Goal: Task Accomplishment & Management: Complete application form

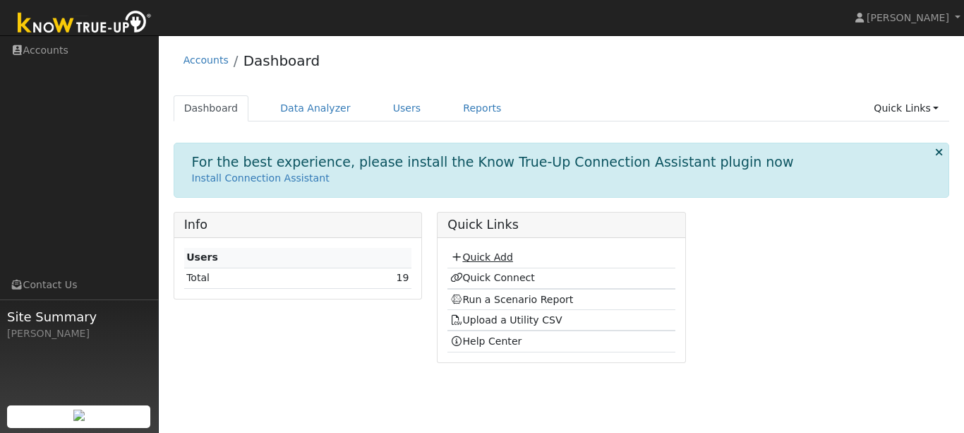
click at [480, 251] on link "Quick Add" at bounding box center [481, 256] width 63 height 11
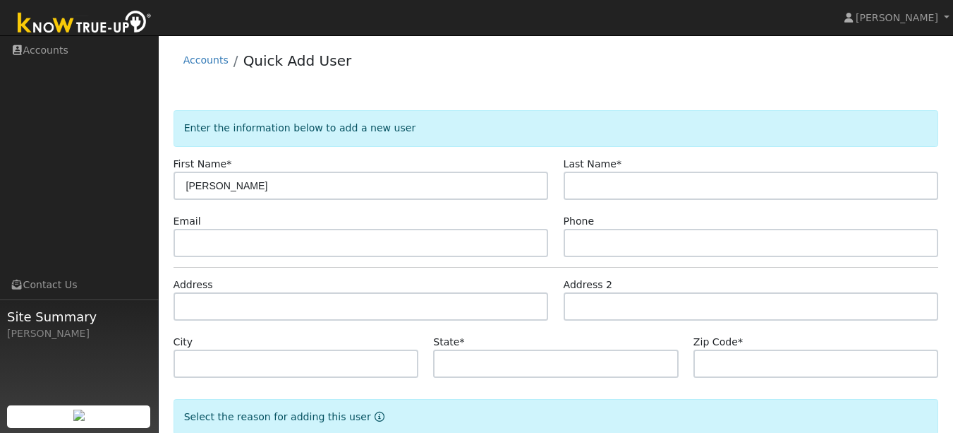
type input "[PERSON_NAME]"
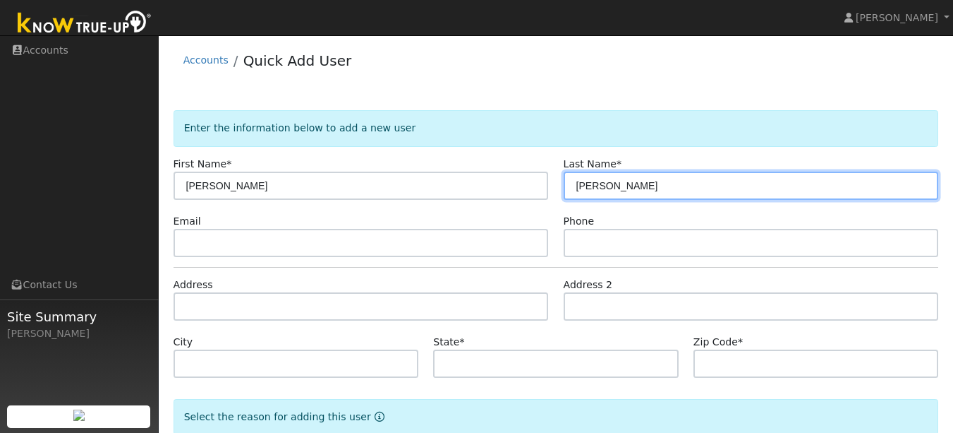
scroll to position [86, 0]
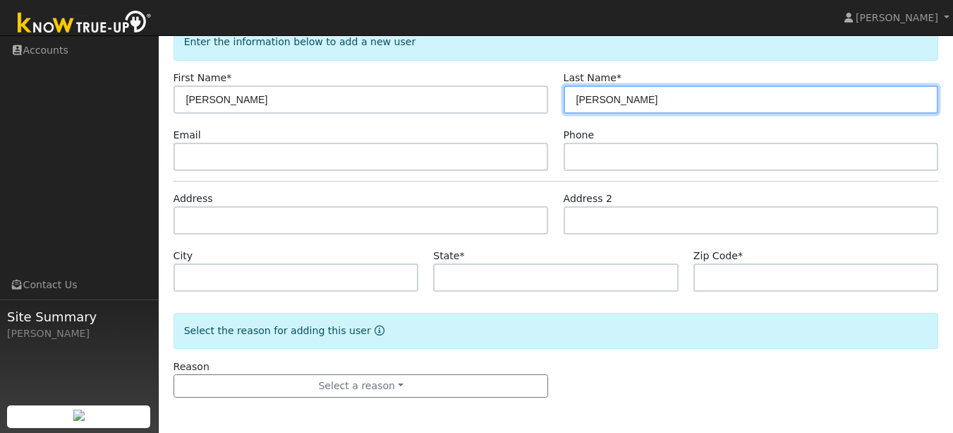
type input "[PERSON_NAME]"
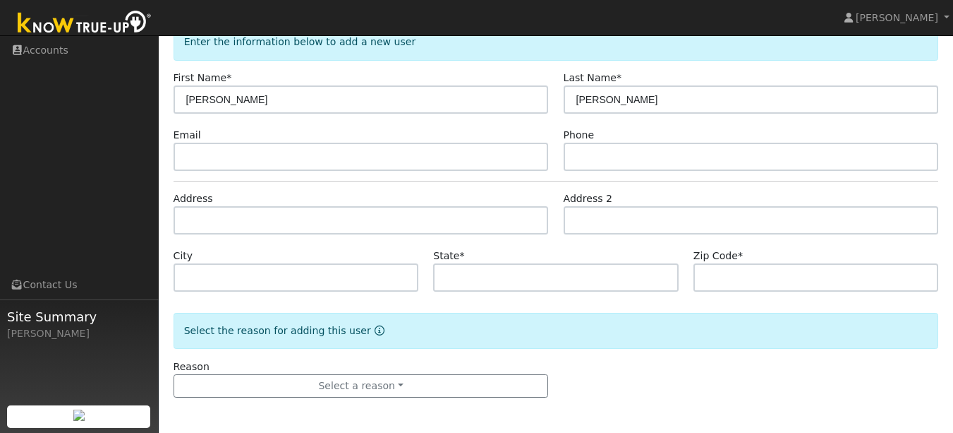
click at [415, 370] on div "Reason Select a reason New lead New customer adding solar New customer has solar" at bounding box center [361, 378] width 390 height 39
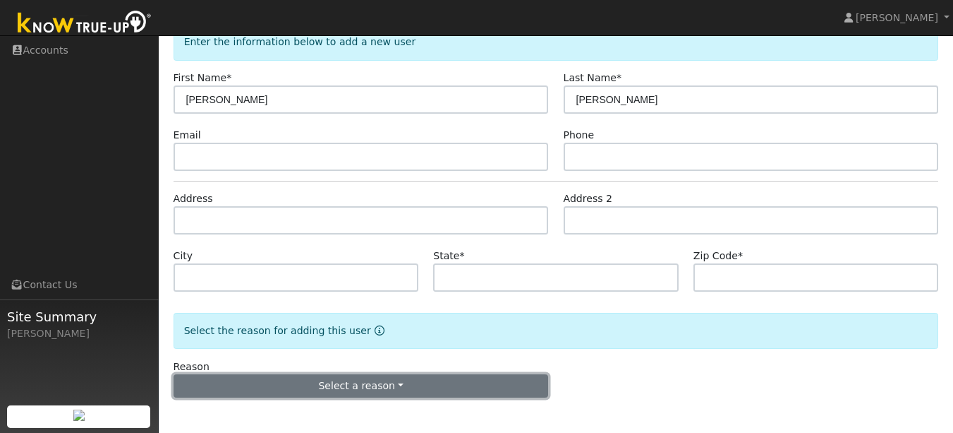
click at [372, 383] on button "Select a reason" at bounding box center [361, 386] width 375 height 24
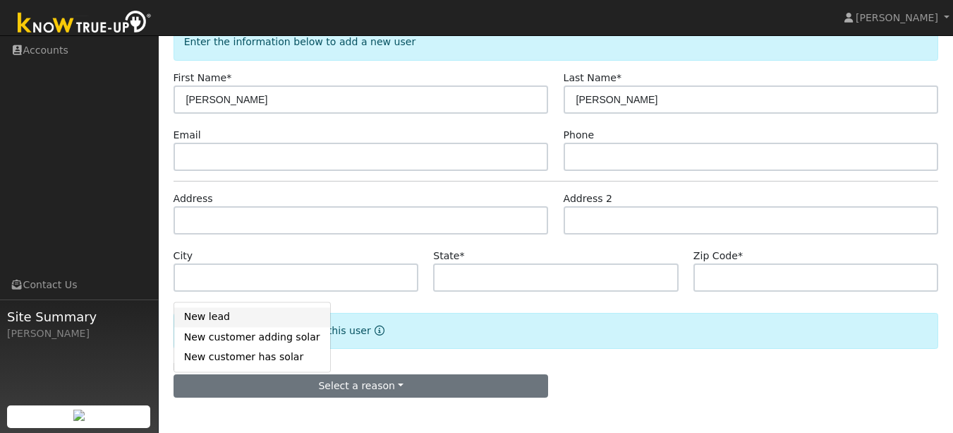
click at [262, 320] on link "New lead" at bounding box center [252, 317] width 156 height 20
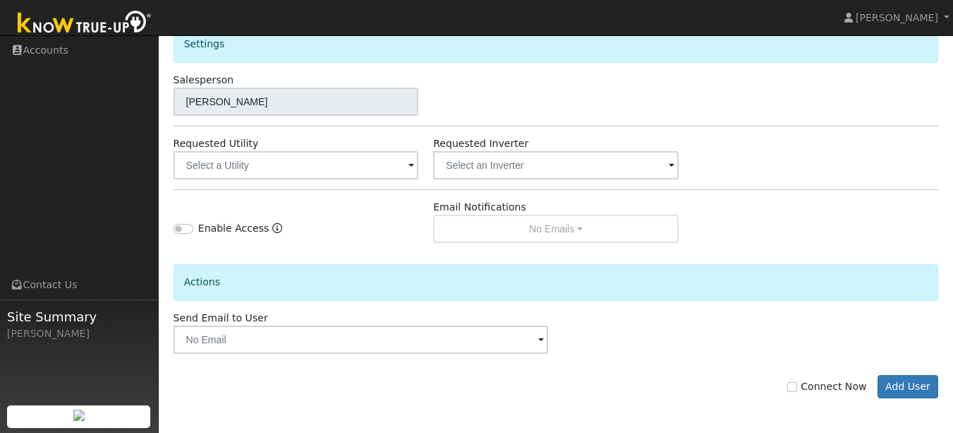
scroll to position [479, 0]
click at [919, 368] on div "Connect Now Add User" at bounding box center [556, 375] width 780 height 45
click at [908, 381] on button "Add User" at bounding box center [908, 386] width 61 height 24
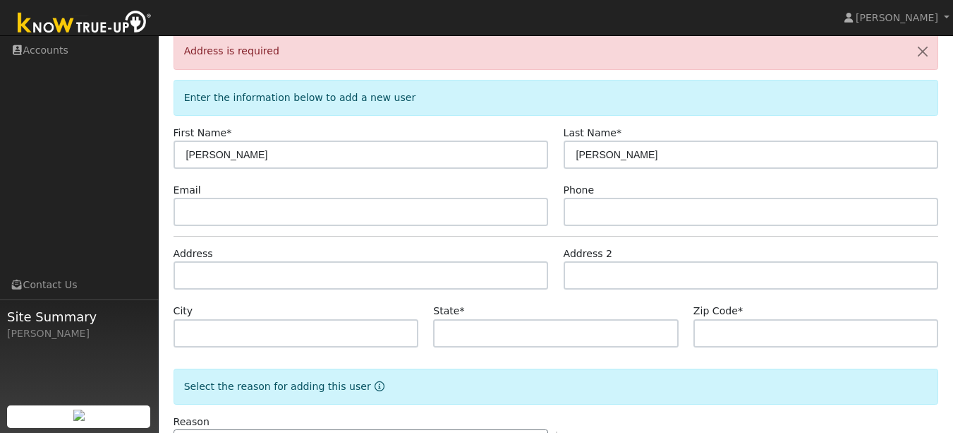
scroll to position [0, 0]
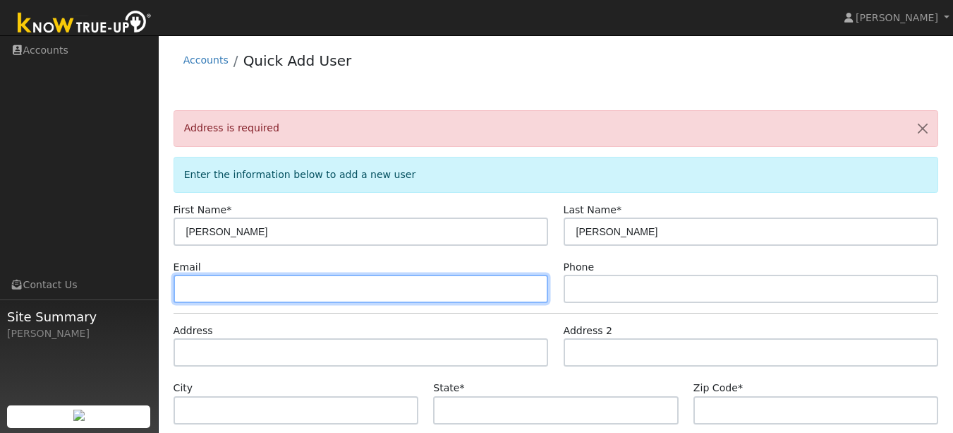
click at [322, 288] on input "text" at bounding box center [361, 288] width 375 height 28
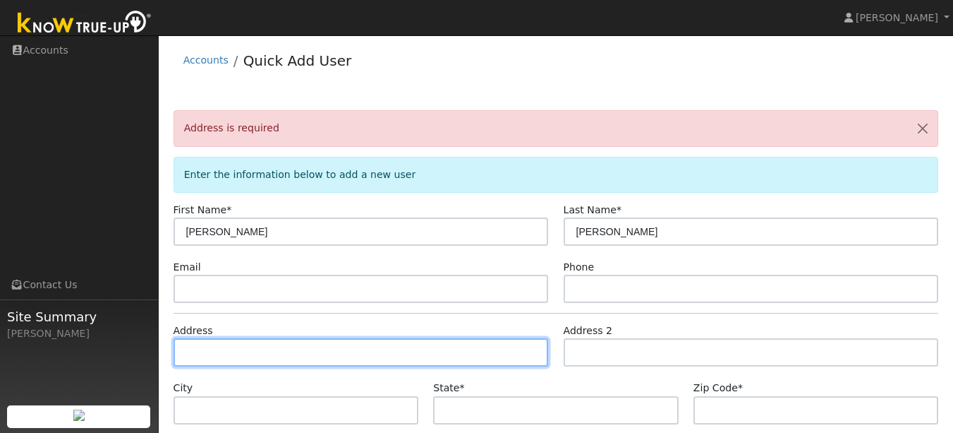
click at [283, 357] on input "text" at bounding box center [361, 352] width 375 height 28
type input "527 6th Street"
type input "Montara"
type input "CA"
type input "94037"
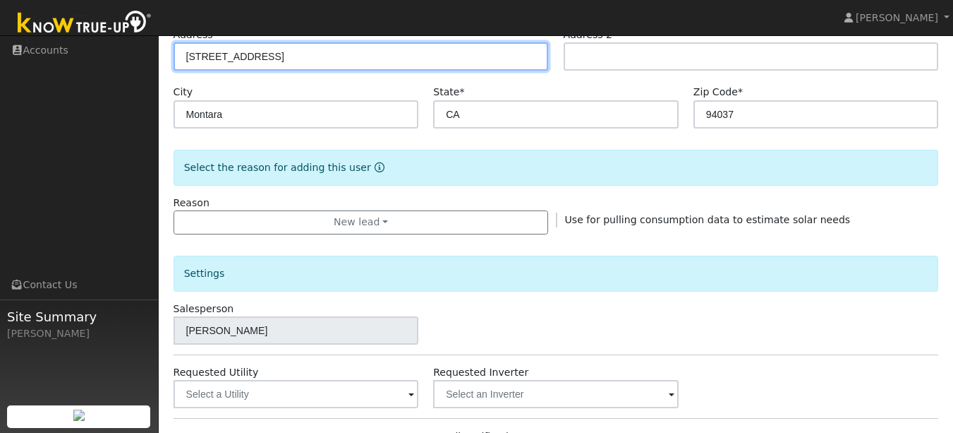
scroll to position [526, 0]
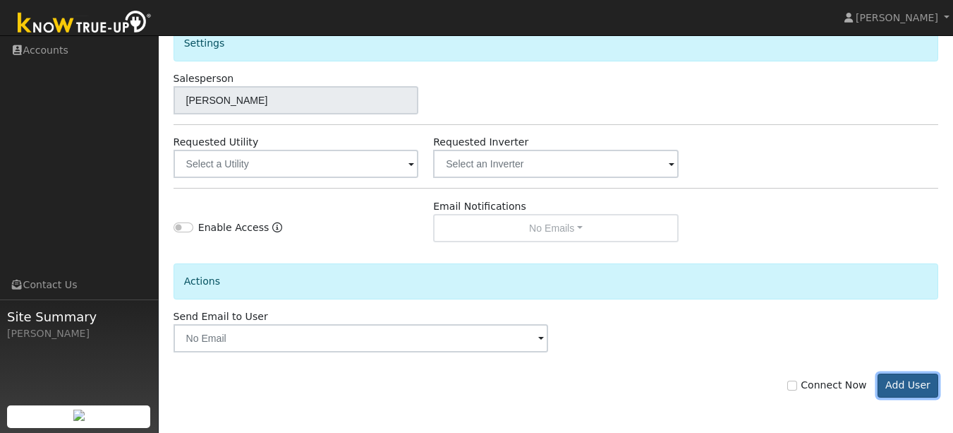
click at [908, 381] on button "Add User" at bounding box center [908, 385] width 61 height 24
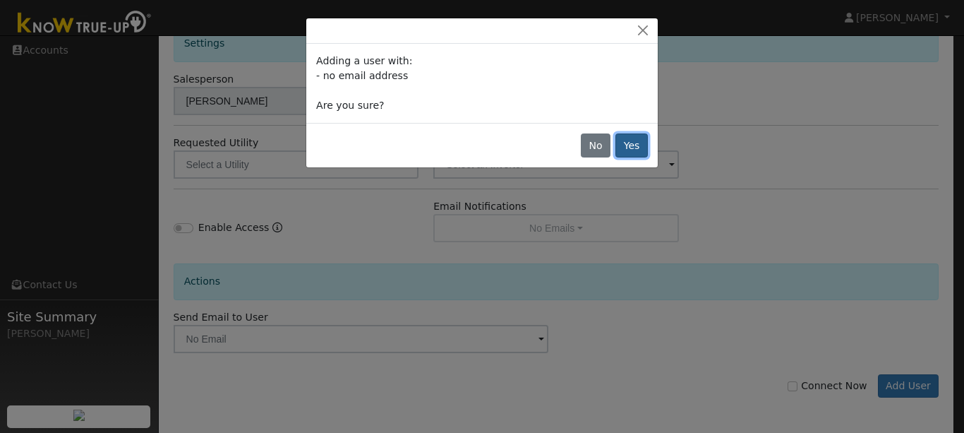
click at [629, 146] on button "Yes" at bounding box center [631, 145] width 32 height 24
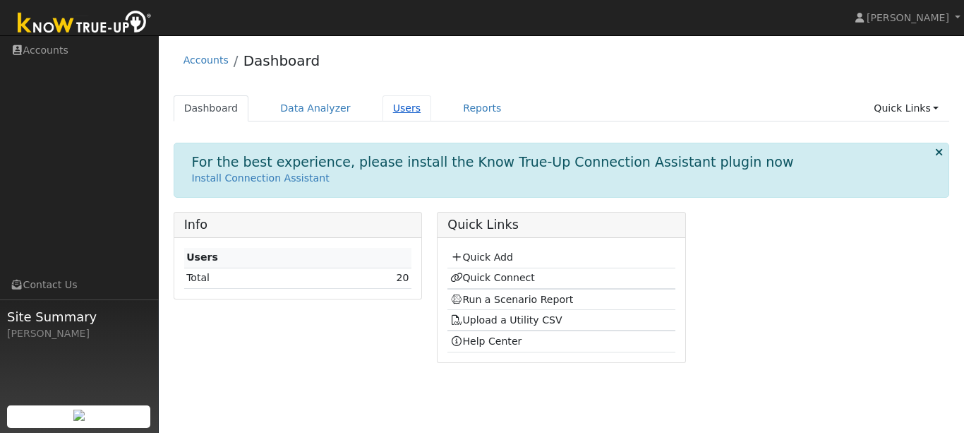
click at [382, 108] on link "Users" at bounding box center [406, 108] width 49 height 26
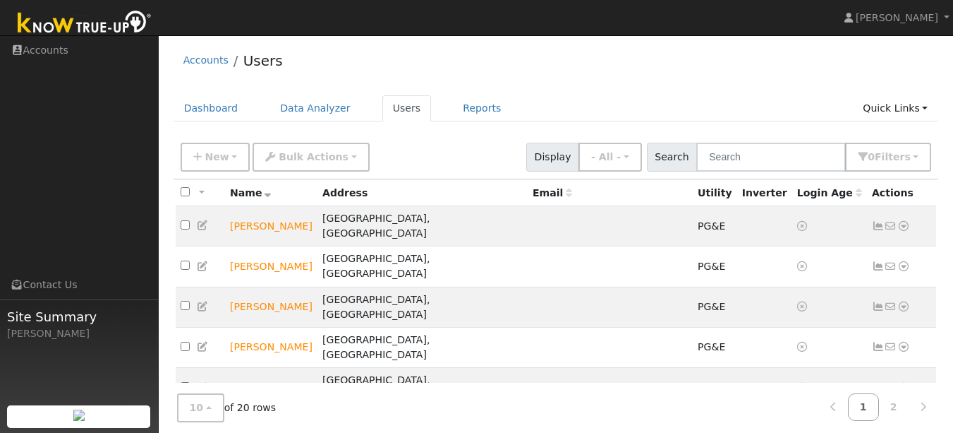
scroll to position [113, 0]
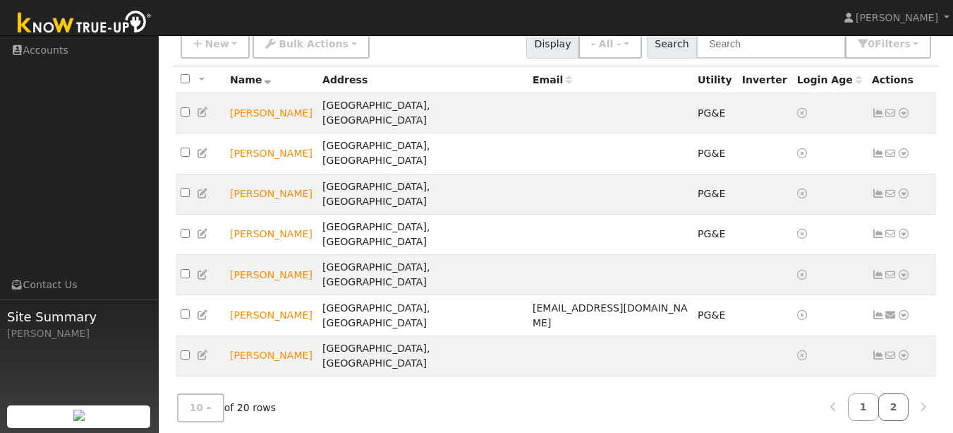
click at [896, 397] on link "2" at bounding box center [893, 407] width 31 height 28
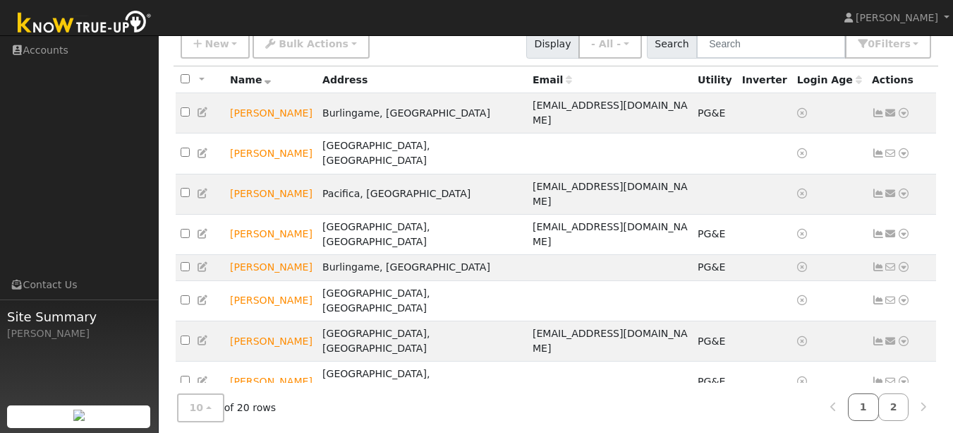
click at [867, 399] on link "1" at bounding box center [863, 407] width 31 height 28
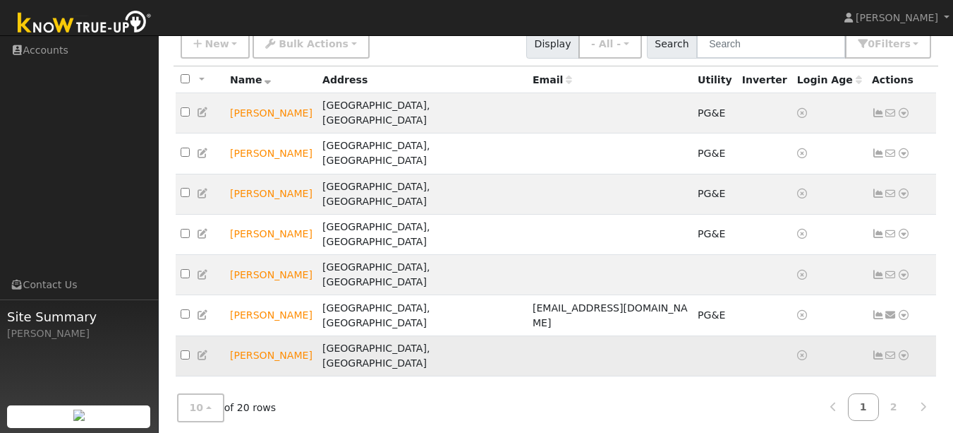
click at [202, 350] on icon at bounding box center [203, 355] width 13 height 10
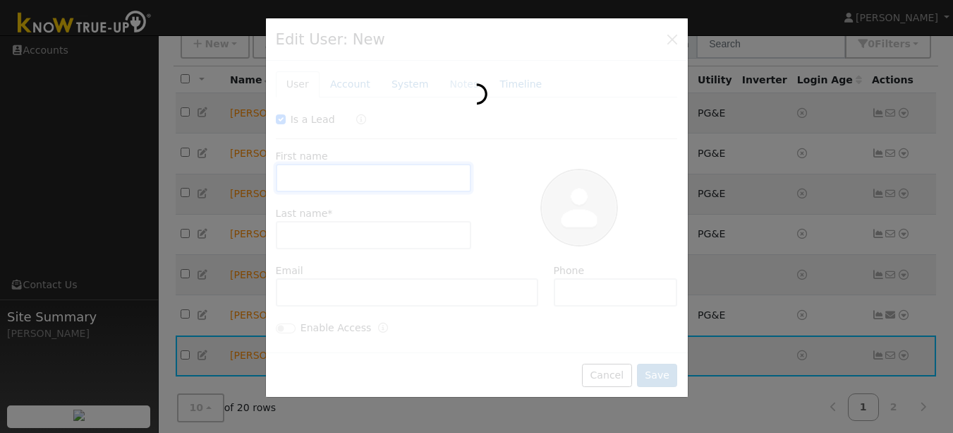
checkbox input "true"
type input "Alexander"
type input "Hagen"
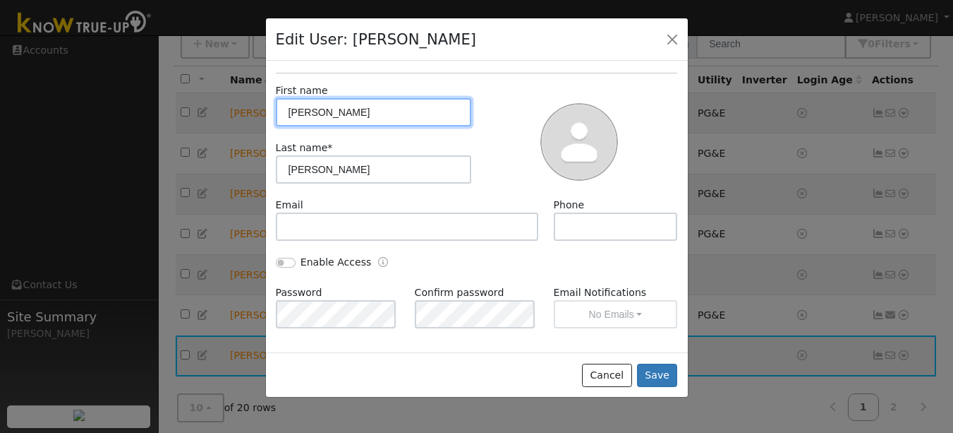
scroll to position [0, 0]
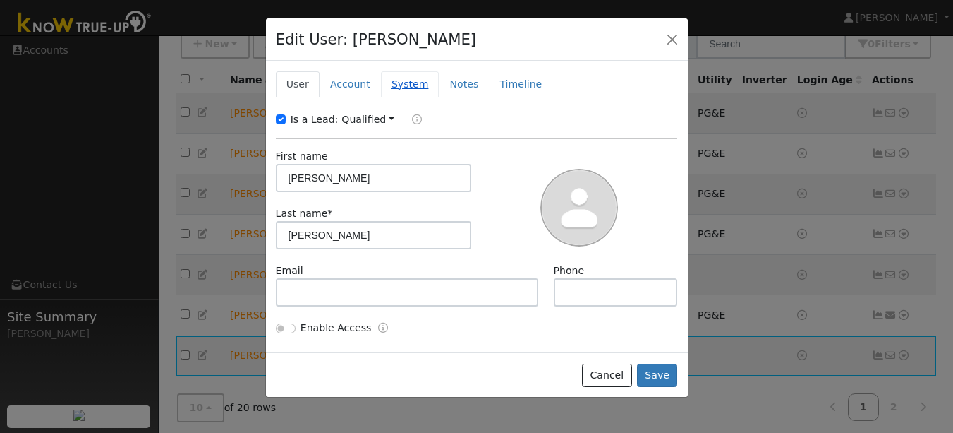
click at [381, 87] on link "System" at bounding box center [410, 84] width 59 height 26
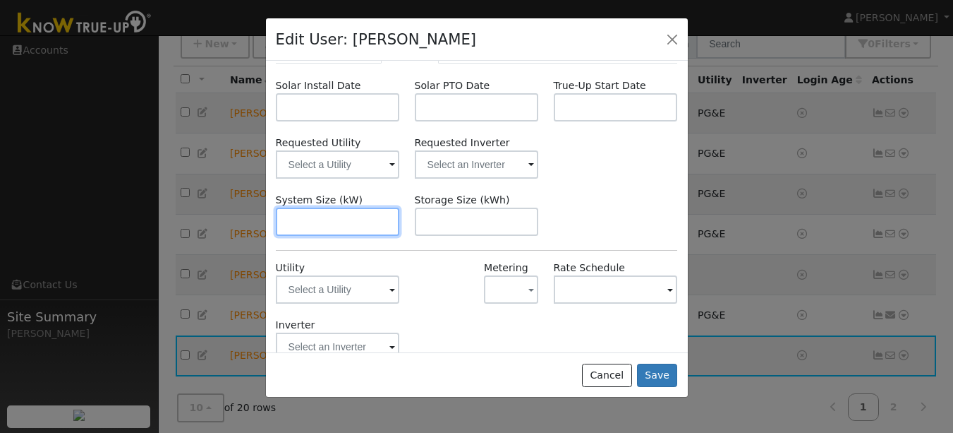
scroll to position [33, 0]
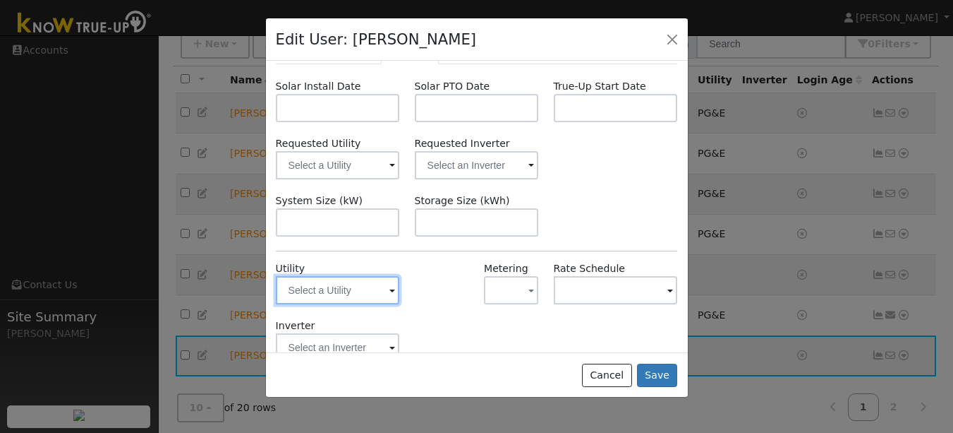
click at [346, 296] on input "text" at bounding box center [338, 290] width 124 height 28
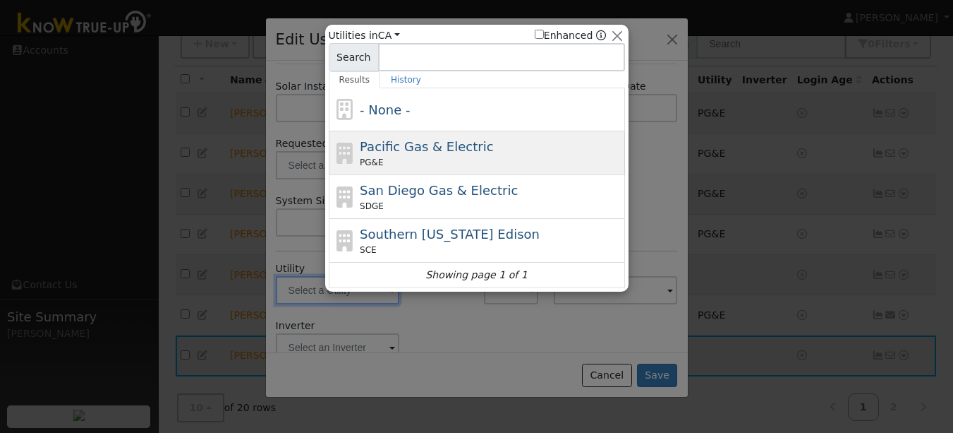
click at [421, 159] on div "PG&E" at bounding box center [491, 162] width 262 height 13
type input "PG&E"
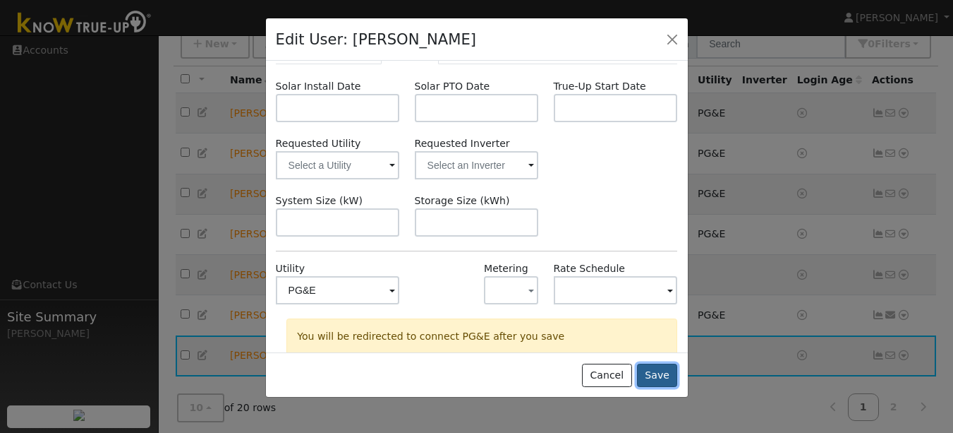
click at [649, 377] on button "Save" at bounding box center [657, 375] width 41 height 24
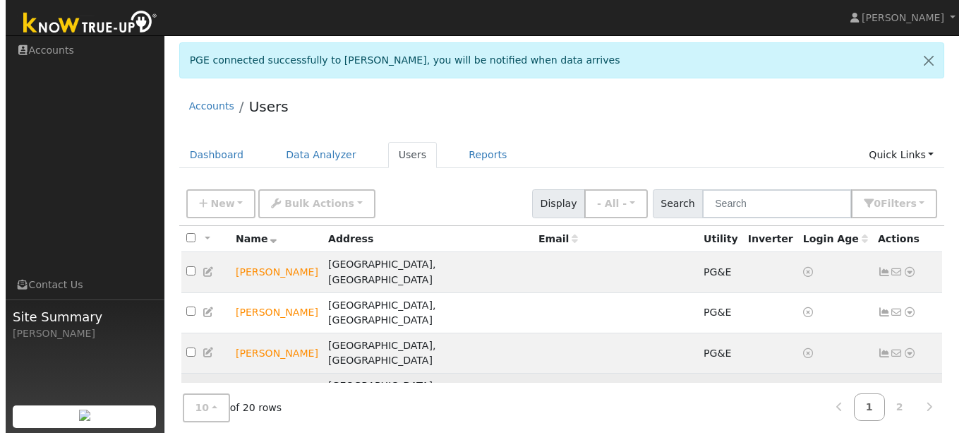
scroll to position [117, 0]
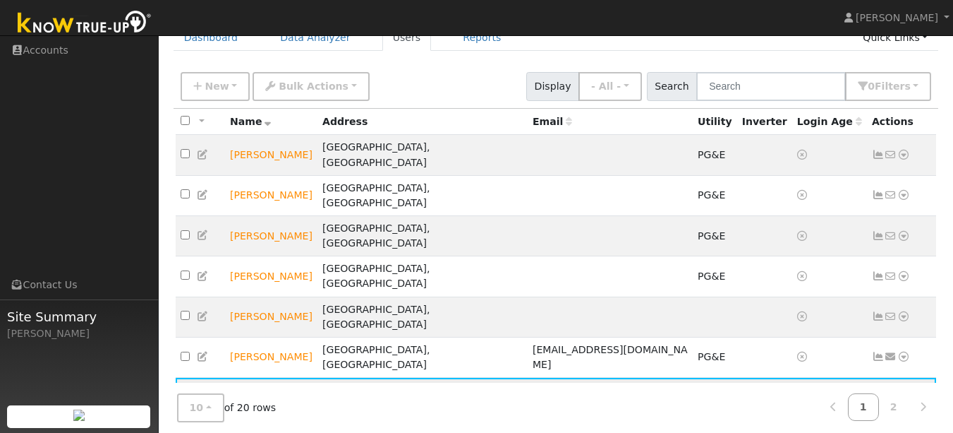
click at [902, 392] on icon at bounding box center [903, 397] width 13 height 10
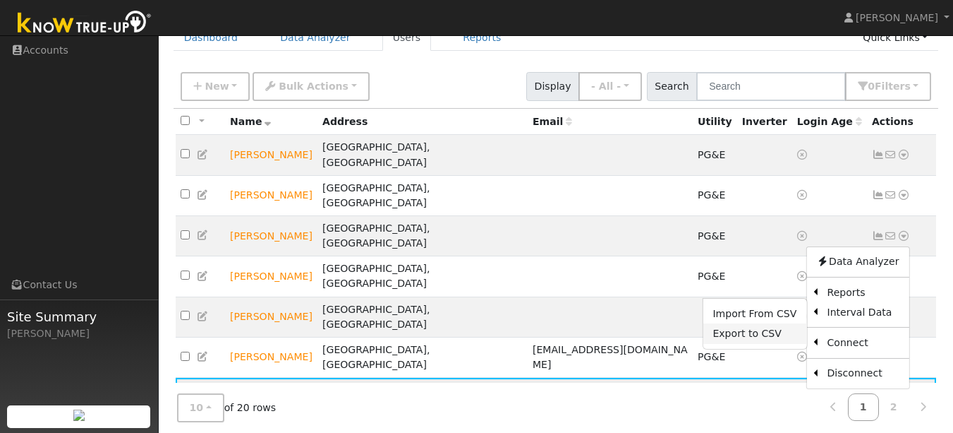
click at [753, 323] on link "Export to CSV" at bounding box center [755, 333] width 104 height 20
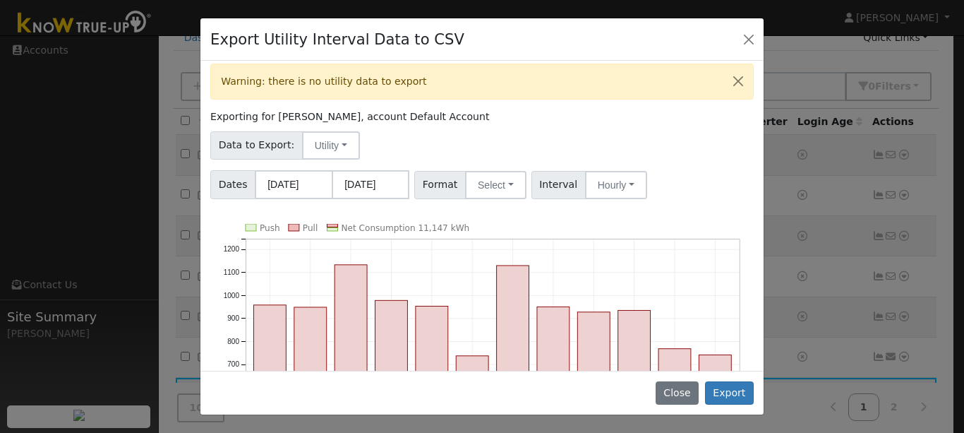
scroll to position [8, 0]
click at [512, 179] on button "Select" at bounding box center [495, 185] width 61 height 28
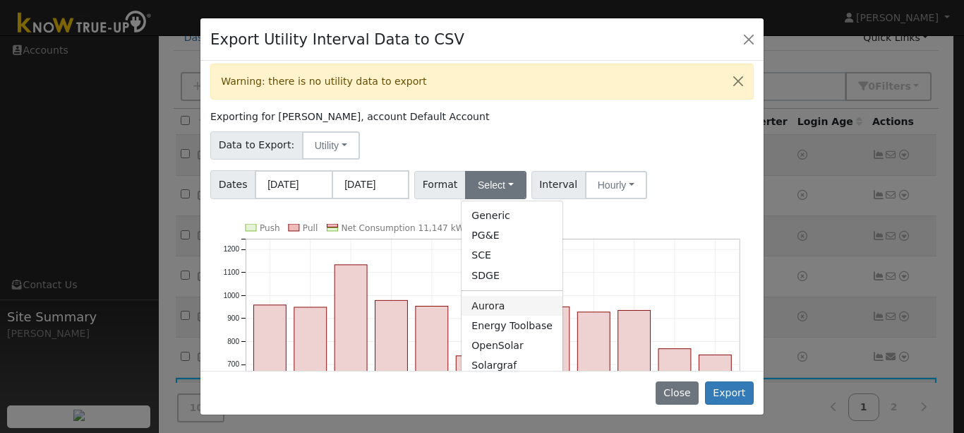
click at [486, 306] on link "Aurora" at bounding box center [511, 306] width 101 height 20
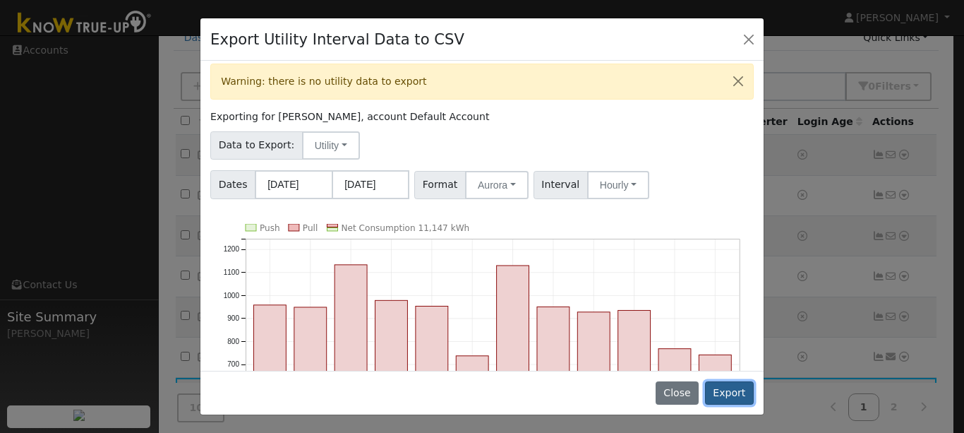
click at [727, 392] on button "Export" at bounding box center [729, 393] width 49 height 24
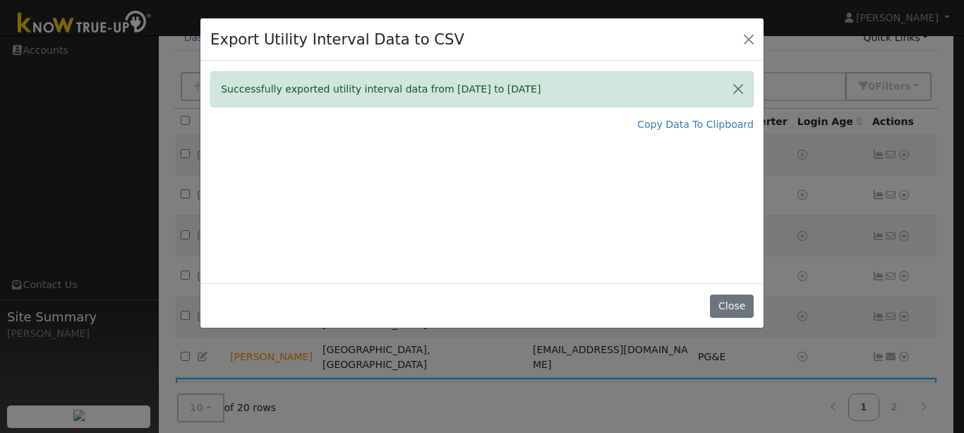
click at [475, 95] on div "Successfully exported utility interval data from [DATE] to [DATE]" at bounding box center [481, 89] width 543 height 36
